Goal: Use online tool/utility: Utilize a website feature to perform a specific function

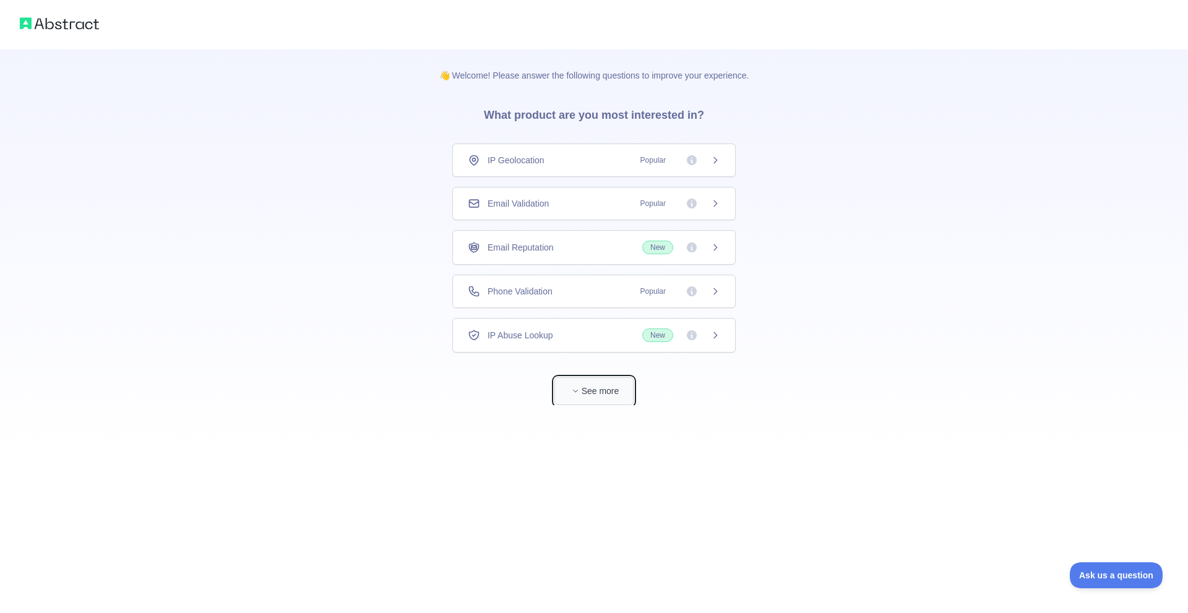
click at [566, 387] on button "See more" at bounding box center [593, 391] width 79 height 28
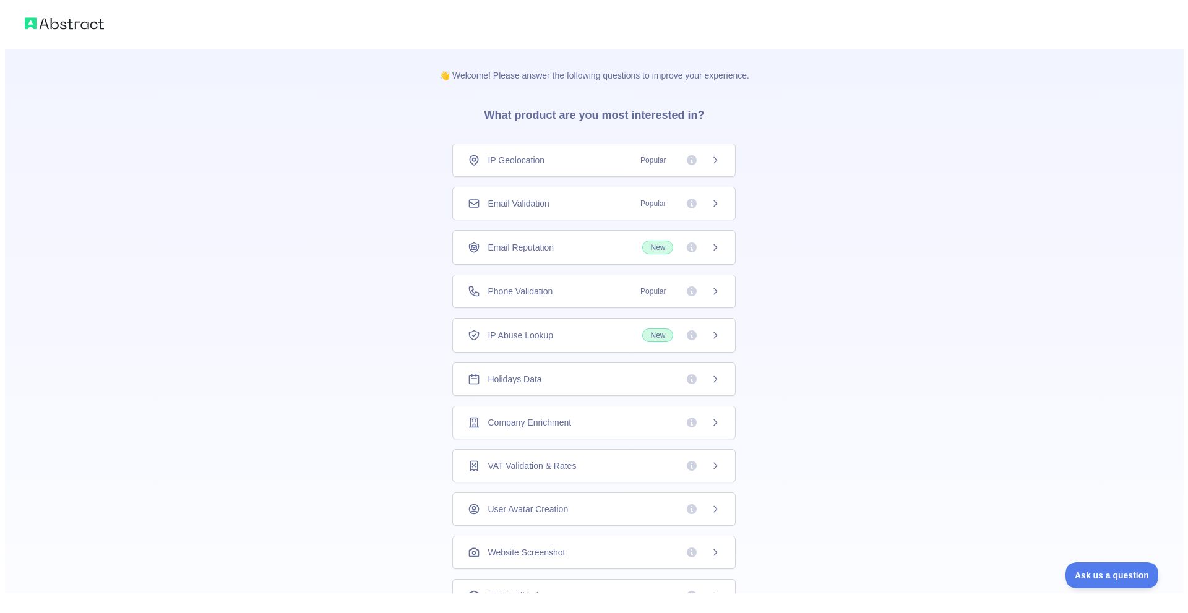
scroll to position [48, 0]
click at [545, 331] on div "Holidays Data" at bounding box center [589, 331] width 252 height 12
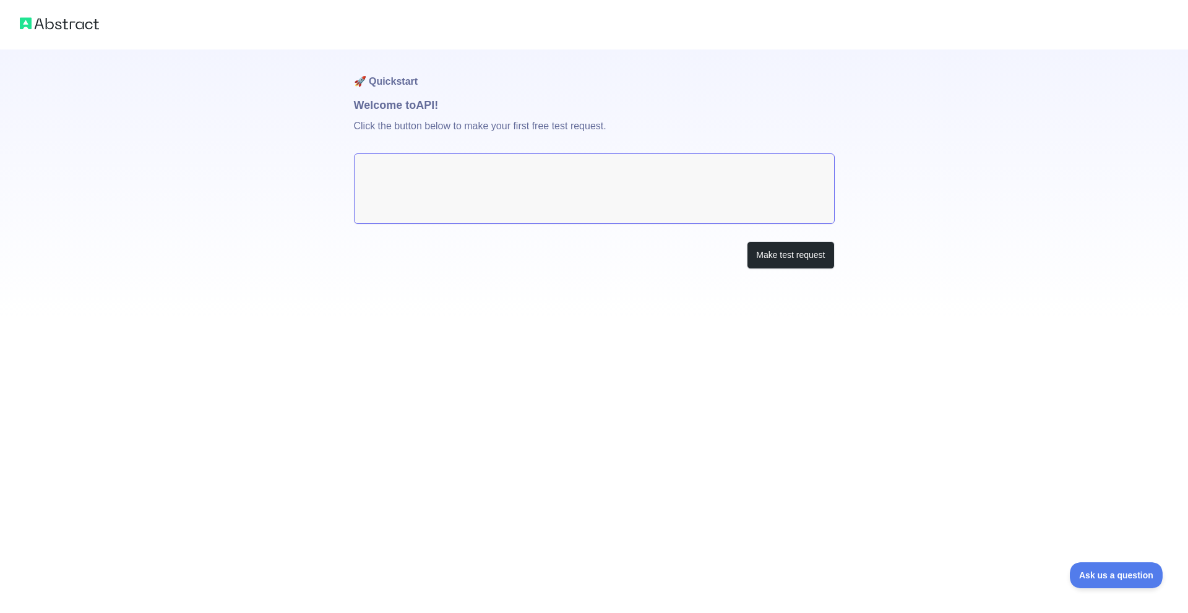
click at [412, 127] on p "Click the button below to make your first free test request." at bounding box center [594, 134] width 481 height 40
click at [751, 243] on button "Make test request" at bounding box center [790, 255] width 87 height 28
click at [825, 267] on button "Make test request" at bounding box center [790, 255] width 87 height 28
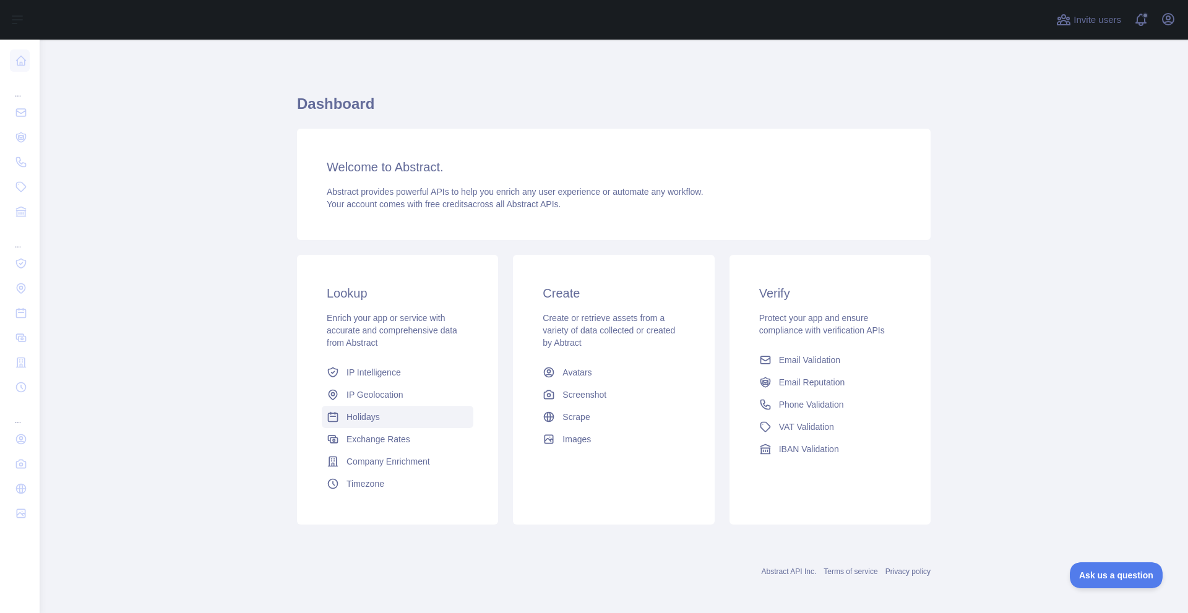
click at [356, 416] on span "Holidays" at bounding box center [363, 417] width 33 height 12
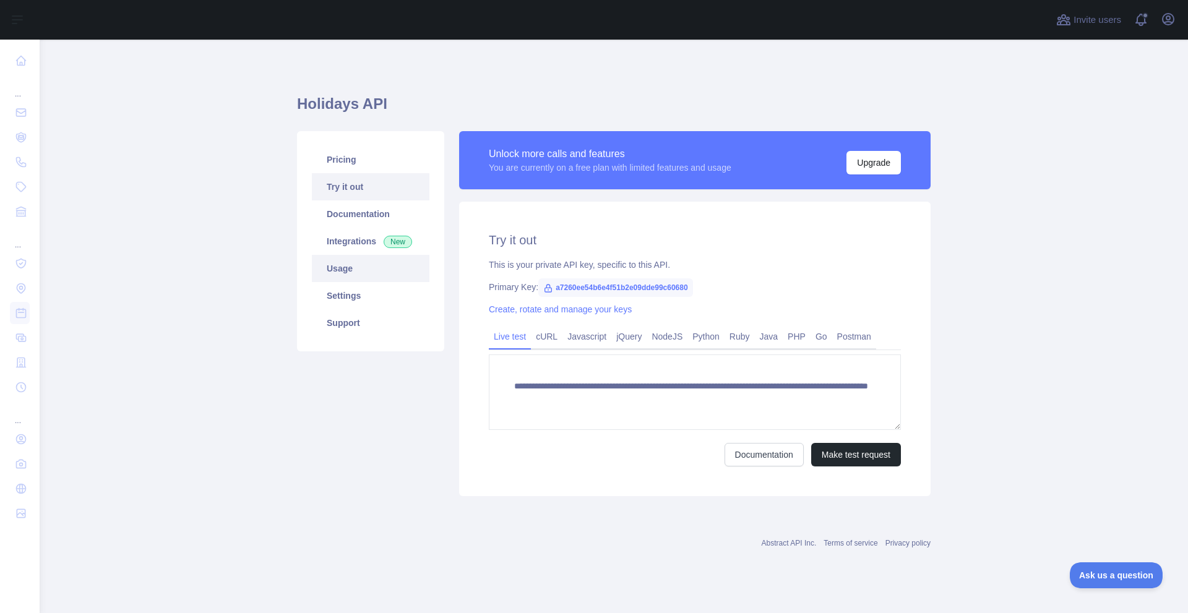
click at [361, 274] on link "Usage" at bounding box center [371, 268] width 118 height 27
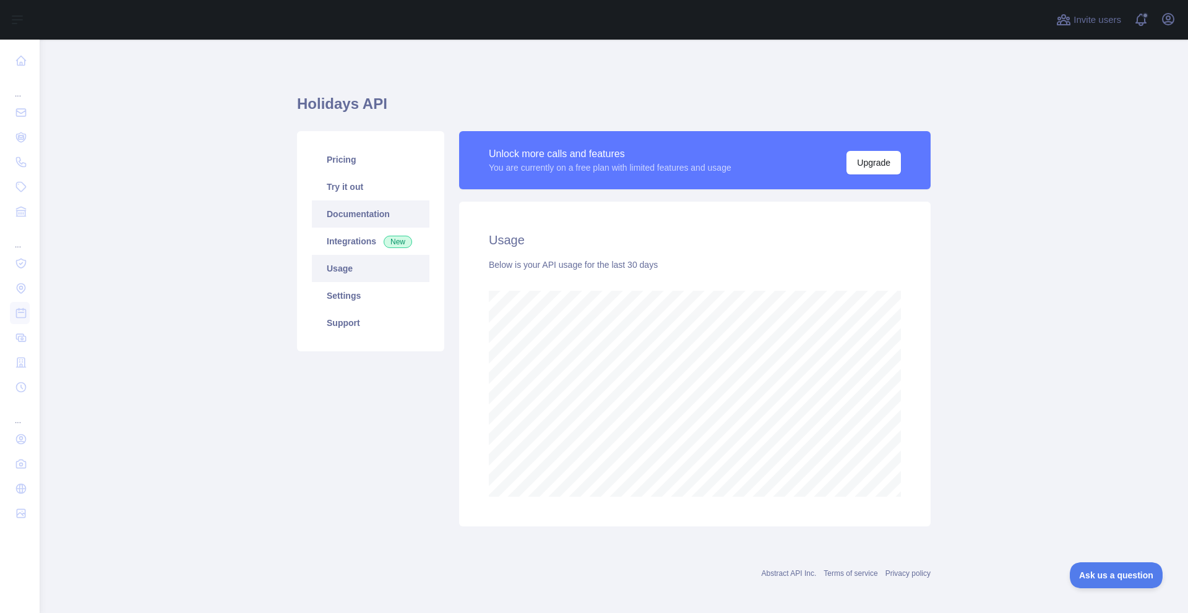
scroll to position [574, 1139]
click at [363, 189] on link "Try it out" at bounding box center [371, 186] width 118 height 27
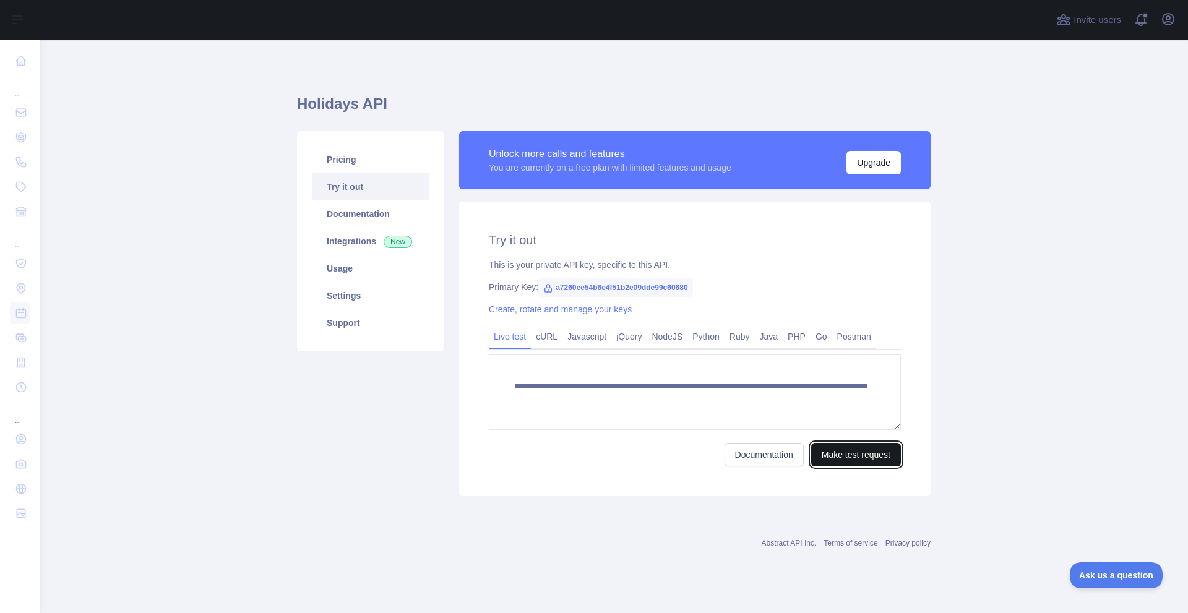
click at [853, 457] on button "Make test request" at bounding box center [856, 455] width 90 height 24
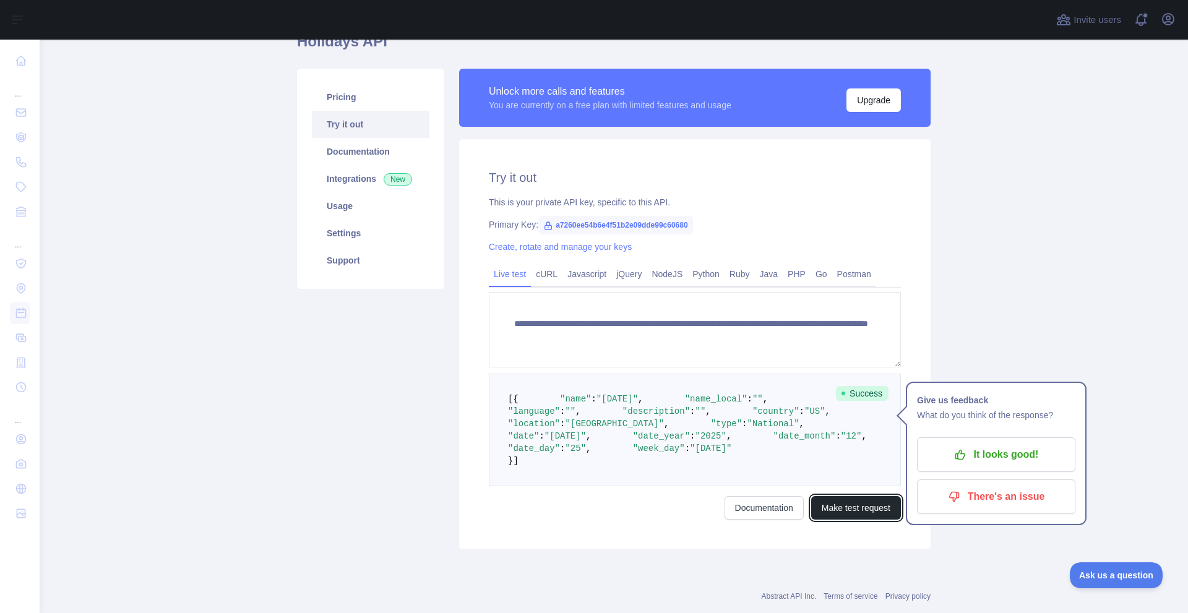
scroll to position [62, 0]
click at [580, 231] on span "a7260ee54b6e4f51b2e09dde99c60680" at bounding box center [615, 226] width 155 height 19
click at [582, 229] on span "a7260ee54b6e4f51b2e09dde99c60680" at bounding box center [615, 226] width 155 height 19
copy span "a7260ee54b6e4f51b2e09dde99c60680"
